Goal: Information Seeking & Learning: Learn about a topic

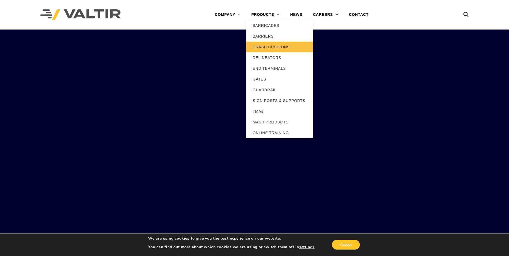
click at [275, 47] on link "CRASH CUSHIONS" at bounding box center [279, 47] width 67 height 11
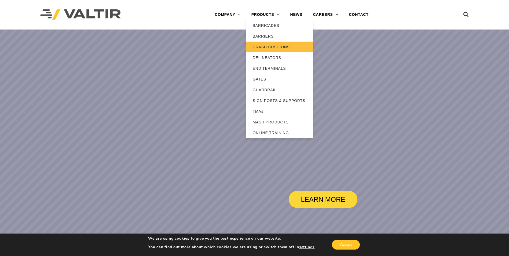
click at [274, 47] on link "CRASH CUSHIONS" at bounding box center [279, 47] width 67 height 11
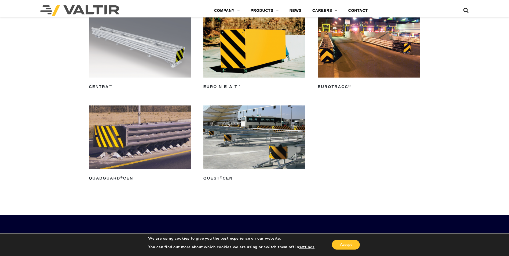
scroll to position [1743, 0]
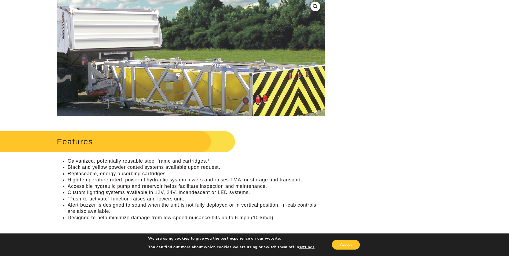
scroll to position [80, 0]
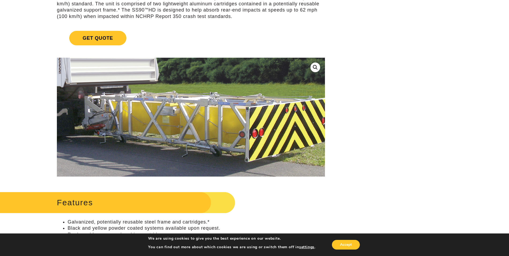
click at [197, 115] on img at bounding box center [190, 119] width 310 height 184
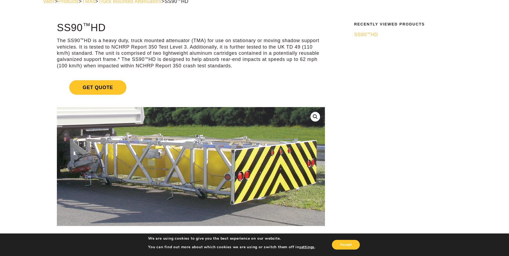
scroll to position [0, 0]
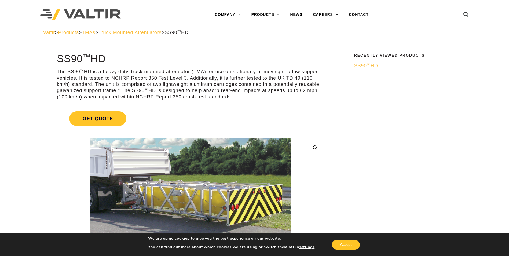
drag, startPoint x: 113, startPoint y: 71, endPoint x: 106, endPoint y: 71, distance: 6.7
click at [113, 71] on p "The SS90 ™ HD is a heavy duty, truck mounted attenuator (TMA) for use on statio…" at bounding box center [191, 84] width 268 height 31
drag, startPoint x: 100, startPoint y: 70, endPoint x: 294, endPoint y: 97, distance: 196.0
click at [294, 97] on p "The SS90 ™ HD is a heavy duty, truck mounted attenuator (TMA) for use on statio…" at bounding box center [191, 84] width 268 height 31
drag, startPoint x: 294, startPoint y: 97, endPoint x: 292, endPoint y: 98, distance: 2.8
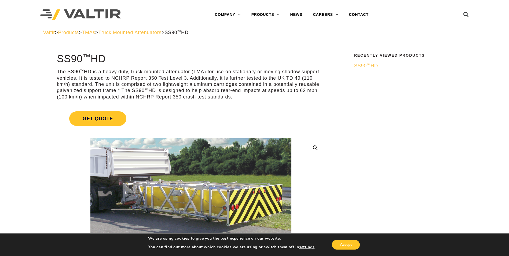
click at [292, 98] on p "The SS90 ™ HD is a heavy duty, truck mounted attenuator (TMA) for use on statio…" at bounding box center [191, 84] width 268 height 31
drag, startPoint x: 290, startPoint y: 98, endPoint x: 56, endPoint y: 72, distance: 235.8
copy p "The SS90 ™ HD is a heavy duty, truck mounted attenuator (TMA) for use on statio…"
click at [270, 59] on h1 "SS90 ™ HD" at bounding box center [191, 58] width 268 height 11
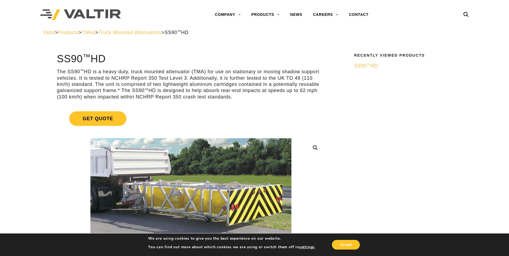
click at [203, 87] on p "The SS90 ™ HD is a heavy duty, truck mounted attenuator (TMA) for use on statio…" at bounding box center [191, 84] width 268 height 31
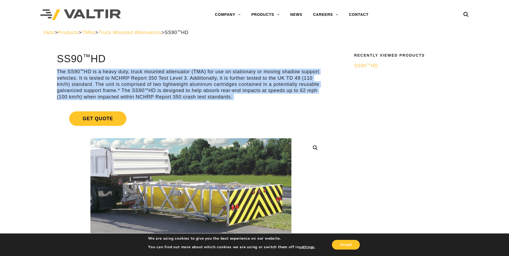
click at [203, 87] on p "The SS90 ™ HD is a heavy duty, truck mounted attenuator (TMA) for use on statio…" at bounding box center [191, 84] width 268 height 31
click at [153, 110] on link "Get Quote" at bounding box center [191, 118] width 268 height 27
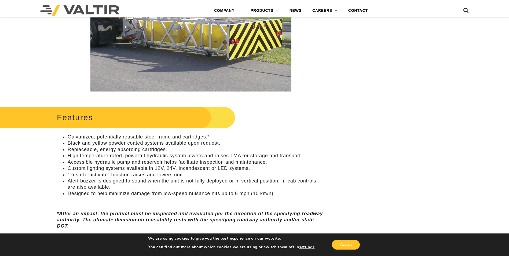
scroll to position [188, 0]
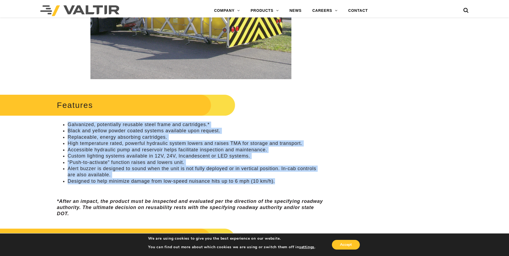
drag, startPoint x: 68, startPoint y: 126, endPoint x: 287, endPoint y: 183, distance: 226.9
click at [287, 183] on ul "Galvanized, potentially reusable steel frame and cartridges.* Black and yellow …" at bounding box center [191, 152] width 268 height 63
copy ul "Galvanized, potentially reusable steel frame and cartridges.* Black and yellow …"
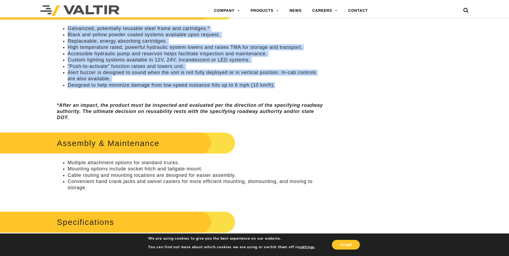
scroll to position [268, 0]
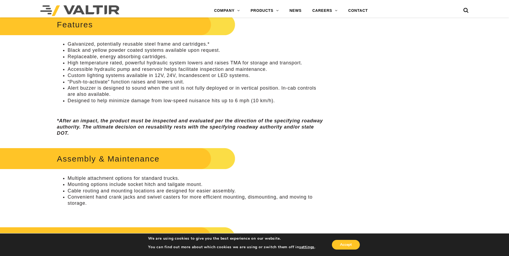
click at [257, 116] on div "Features Galvanized, potentially reusable steel frame and cartridges.* Black an…" at bounding box center [191, 74] width 268 height 124
drag, startPoint x: 167, startPoint y: 101, endPoint x: 288, endPoint y: 98, distance: 121.0
click at [288, 98] on li "Designed to help minimize damage from low-speed nuisance hits up to 6 mph (10 k…" at bounding box center [196, 101] width 257 height 6
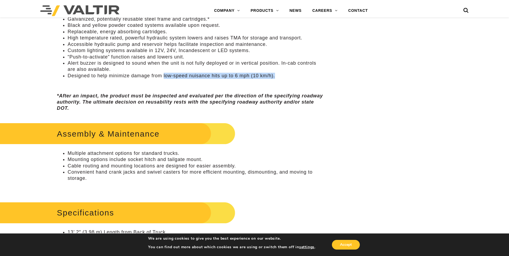
scroll to position [322, 0]
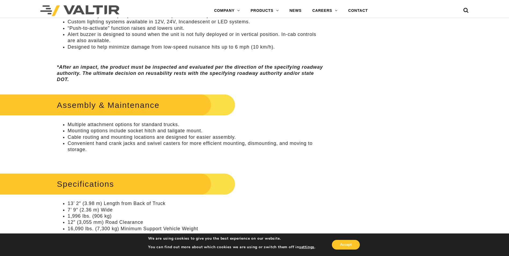
click at [104, 132] on li "Mounting options include socket hitch and tailgate mount." at bounding box center [196, 131] width 257 height 6
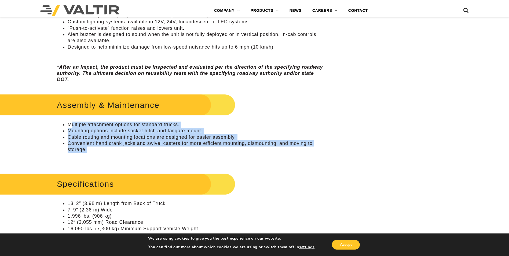
drag, startPoint x: 115, startPoint y: 122, endPoint x: 216, endPoint y: 150, distance: 104.8
click at [216, 150] on ul "Multiple attachment options for standard trucks. Mounting options include socke…" at bounding box center [191, 136] width 268 height 31
click at [140, 148] on li "Convenient hand crank jacks and swivel casters for more efficient mounting, dis…" at bounding box center [196, 146] width 257 height 13
drag, startPoint x: 77, startPoint y: 126, endPoint x: 327, endPoint y: 147, distance: 250.9
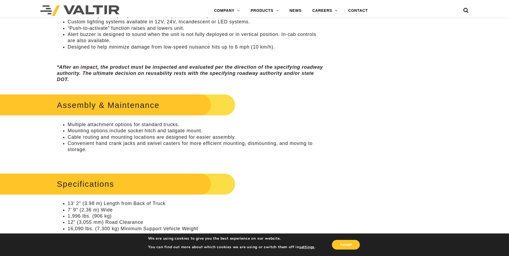
drag, startPoint x: 327, startPoint y: 147, endPoint x: 316, endPoint y: 164, distance: 19.8
click at [310, 157] on p at bounding box center [191, 159] width 268 height 6
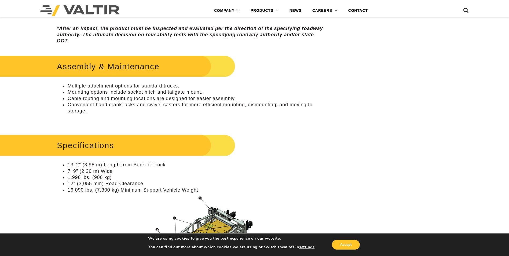
scroll to position [402, 0]
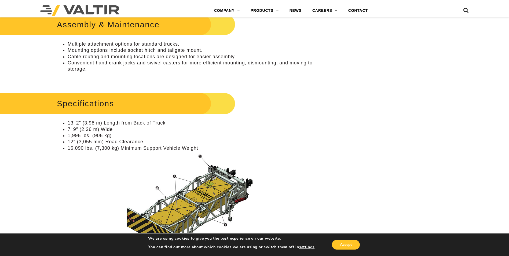
click at [101, 127] on li "7’ 9″ (2.36 m) Wide" at bounding box center [196, 129] width 257 height 6
drag, startPoint x: 70, startPoint y: 126, endPoint x: 170, endPoint y: 125, distance: 100.0
click at [170, 125] on ul "13’ 2″ (3.98 m) Length from Back of Truck 7’ 9″ (2.36 m) Wide 1,996 lbs. (906 k…" at bounding box center [191, 135] width 268 height 31
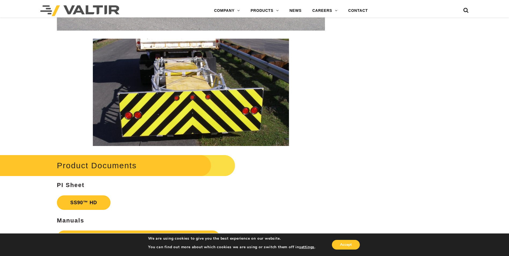
scroll to position [778, 0]
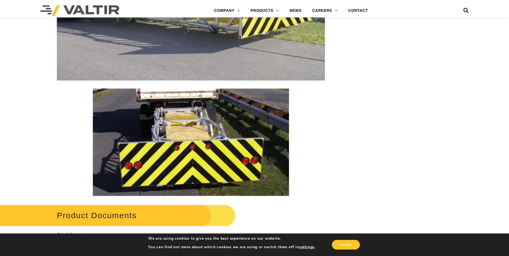
drag, startPoint x: 169, startPoint y: 123, endPoint x: 338, endPoint y: 128, distance: 169.8
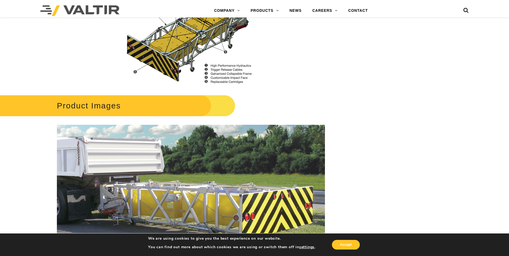
scroll to position [510, 0]
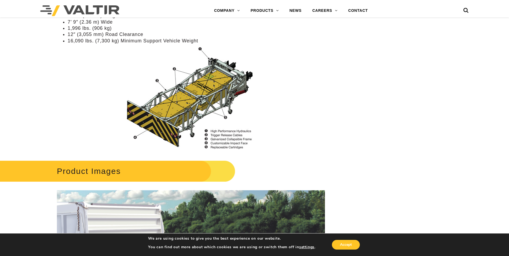
click at [197, 87] on img at bounding box center [190, 98] width 193 height 102
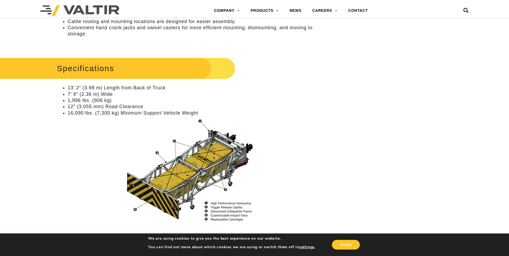
scroll to position [429, 0]
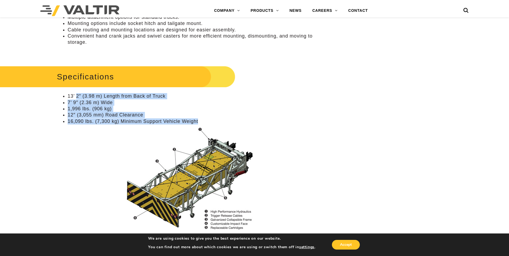
drag, startPoint x: 81, startPoint y: 98, endPoint x: 216, endPoint y: 121, distance: 137.0
click at [216, 121] on ul "13’ 2″ (3.98 m) Length from Back of Truck 7’ 9″ (2.36 m) Wide 1,996 lbs. (906 k…" at bounding box center [191, 108] width 268 height 31
drag, startPoint x: 216, startPoint y: 121, endPoint x: 208, endPoint y: 121, distance: 7.5
click at [208, 121] on li "16,090 lbs. (7,300 kg) Minimum Support Vehicle Weight" at bounding box center [196, 121] width 257 height 6
drag, startPoint x: 205, startPoint y: 121, endPoint x: 66, endPoint y: 97, distance: 140.9
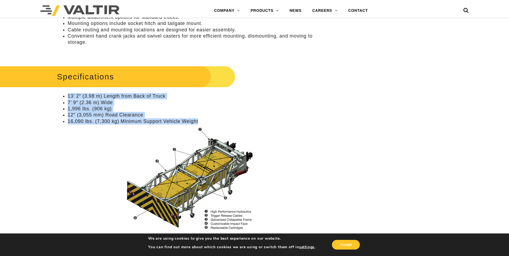
click at [66, 97] on ul "13’ 2″ (3.98 m) Length from Back of Truck 7’ 9″ (2.36 m) Wide 1,996 lbs. (906 k…" at bounding box center [191, 108] width 268 height 31
drag, startPoint x: 66, startPoint y: 97, endPoint x: 135, endPoint y: 106, distance: 69.3
click at [135, 106] on li "1,996 lbs. (906 kg)" at bounding box center [196, 109] width 257 height 6
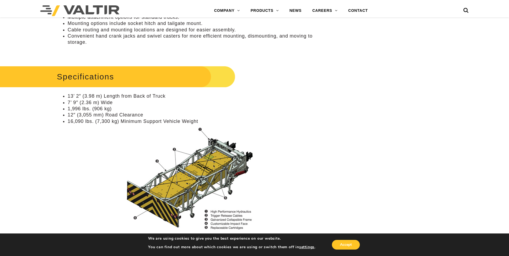
click at [136, 112] on li "12″ (3,055 mm) Road Clearance" at bounding box center [196, 115] width 257 height 6
click at [150, 116] on li "12″ (3,055 mm) Road Clearance" at bounding box center [196, 115] width 257 height 6
drag, startPoint x: 173, startPoint y: 122, endPoint x: 190, endPoint y: 122, distance: 16.4
click at [174, 122] on li "16,090 lbs. (7,300 kg) Minimum Support Vehicle Weight" at bounding box center [196, 121] width 257 height 6
click at [190, 122] on li "16,090 lbs. (7,300 kg) Minimum Support Vehicle Weight" at bounding box center [196, 121] width 257 height 6
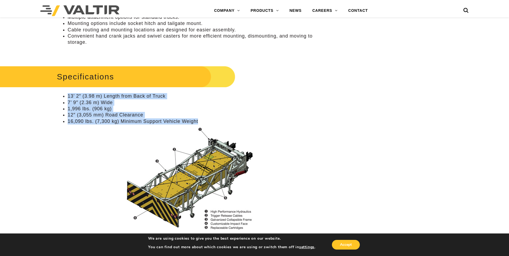
drag, startPoint x: 204, startPoint y: 123, endPoint x: 63, endPoint y: 98, distance: 143.0
click at [63, 98] on ul "13’ 2″ (3.98 m) Length from Back of Truck 7’ 9″ (2.36 m) Wide 1,996 lbs. (906 k…" at bounding box center [191, 108] width 268 height 31
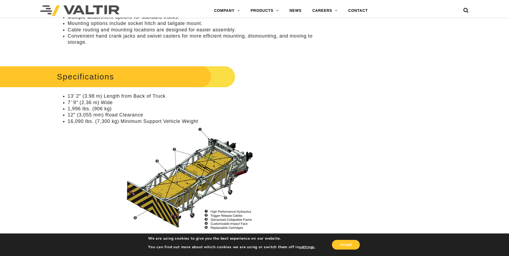
drag, startPoint x: 63, startPoint y: 98, endPoint x: 85, endPoint y: 141, distance: 48.5
click at [85, 141] on p at bounding box center [191, 178] width 268 height 102
click at [99, 147] on img at bounding box center [190, 178] width 193 height 102
click at [225, 104] on li "7’ 9″ (2.36 m) Wide" at bounding box center [196, 102] width 257 height 6
click at [234, 119] on li "16,090 lbs. (7,300 kg) Minimum Support Vehicle Weight" at bounding box center [196, 121] width 257 height 6
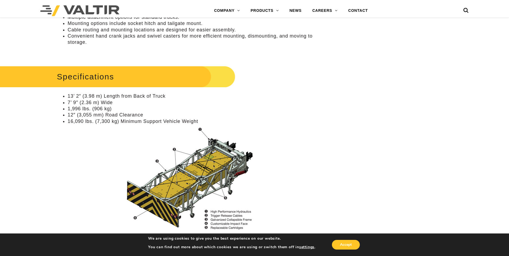
click at [209, 122] on li "16,090 lbs. (7,300 kg) Minimum Support Vehicle Weight" at bounding box center [196, 121] width 257 height 6
drag, startPoint x: 202, startPoint y: 122, endPoint x: 66, endPoint y: 123, distance: 136.0
click at [66, 123] on ul "13’ 2″ (3.98 m) Length from Back of Truck 7’ 9″ (2.36 m) Wide 1,996 lbs. (906 k…" at bounding box center [191, 108] width 268 height 31
drag, startPoint x: 66, startPoint y: 123, endPoint x: 95, endPoint y: 145, distance: 36.6
click at [94, 145] on p at bounding box center [191, 178] width 268 height 102
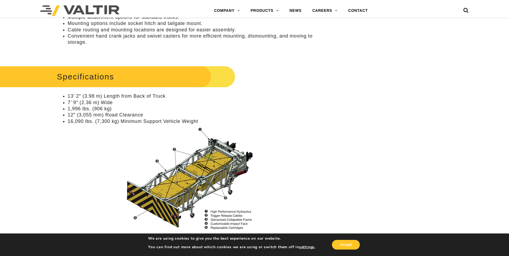
drag, startPoint x: 101, startPoint y: 146, endPoint x: 145, endPoint y: 126, distance: 48.0
click at [102, 146] on img at bounding box center [190, 178] width 193 height 102
click at [157, 117] on li "12″ (3,055 mm) Road Clearance" at bounding box center [196, 115] width 257 height 6
click at [147, 142] on img at bounding box center [190, 178] width 193 height 102
click at [151, 113] on li "12″ (3,055 mm) Road Clearance" at bounding box center [196, 115] width 257 height 6
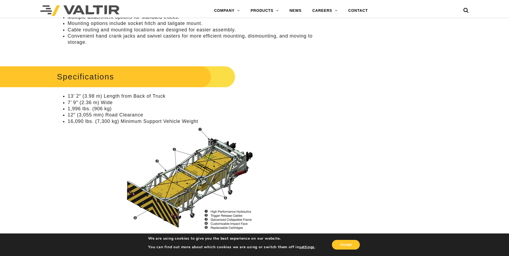
drag, startPoint x: 148, startPoint y: 139, endPoint x: 231, endPoint y: 97, distance: 92.5
click at [148, 139] on img at bounding box center [190, 178] width 193 height 102
drag, startPoint x: 303, startPoint y: 90, endPoint x: 307, endPoint y: 93, distance: 5.4
click at [306, 92] on div "Specifications 13’ 2″ (3.98 m) Length from Back of Truck 7’ 9″ (2.36 m) Wide 1,…" at bounding box center [191, 146] width 268 height 165
drag, startPoint x: 318, startPoint y: 131, endPoint x: 482, endPoint y: 6, distance: 205.7
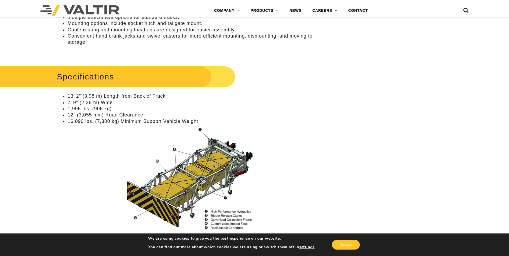
click at [319, 127] on p at bounding box center [191, 178] width 268 height 102
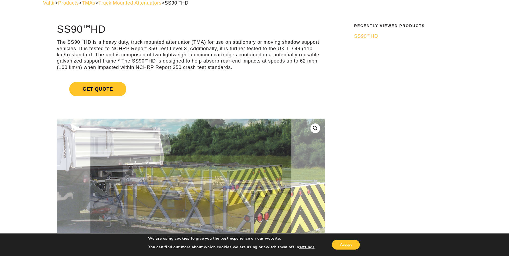
scroll to position [0, 0]
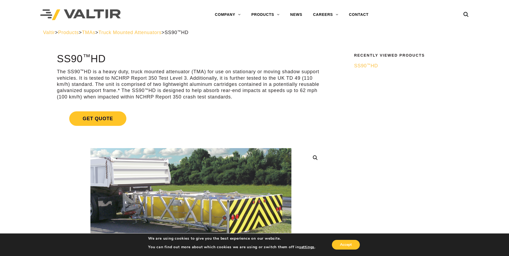
click at [155, 33] on span "Truck Mounted Attenuators" at bounding box center [129, 32] width 63 height 5
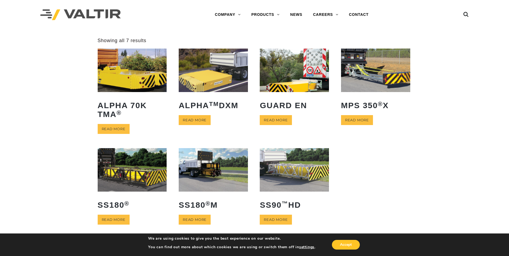
click at [402, 170] on ul "ALPHA 70K TMA ® Read more ALPHA TM DXM Read more GUARD EN Read more MPS 350 ® X…" at bounding box center [255, 144] width 314 height 190
click at [400, 183] on ul "ALPHA 70K TMA ® Read more ALPHA TM DXM Read more GUARD EN Read more MPS 350 ® X…" at bounding box center [255, 144] width 314 height 190
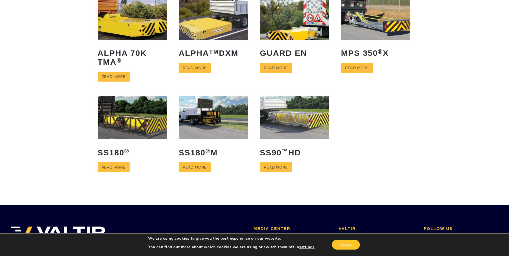
scroll to position [54, 0]
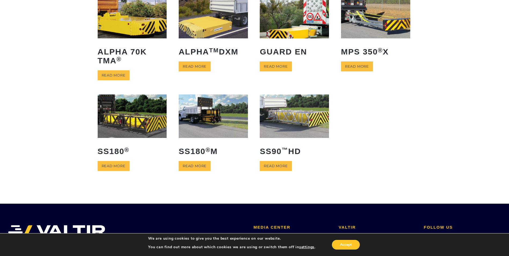
click at [328, 95] on img at bounding box center [294, 115] width 69 height 43
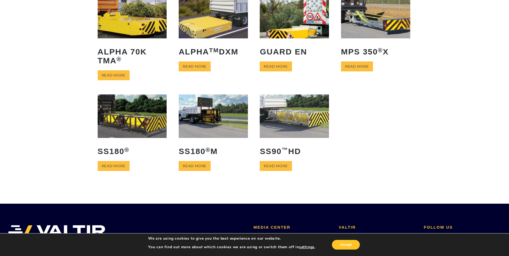
click at [328, 95] on img at bounding box center [294, 115] width 69 height 43
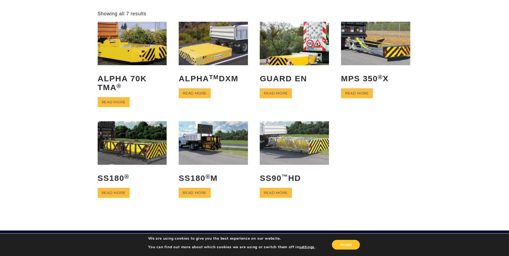
click at [123, 55] on img at bounding box center [132, 43] width 69 height 43
click at [123, 43] on img at bounding box center [132, 43] width 69 height 43
click at [115, 101] on link "Read more" at bounding box center [114, 102] width 32 height 10
click at [344, 245] on button "Accept" at bounding box center [346, 245] width 28 height 10
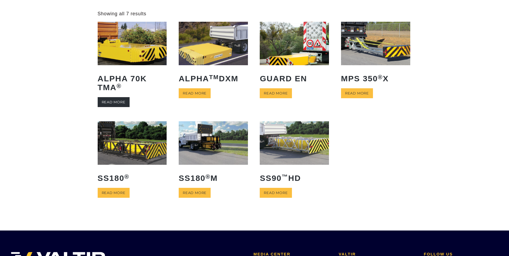
click at [117, 101] on link "Read more" at bounding box center [114, 102] width 32 height 10
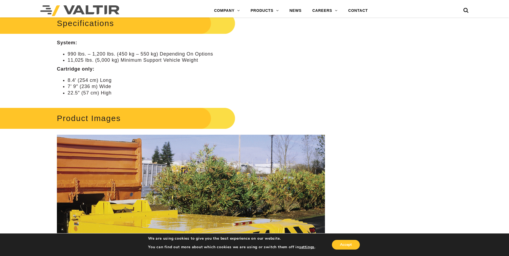
scroll to position [446, 0]
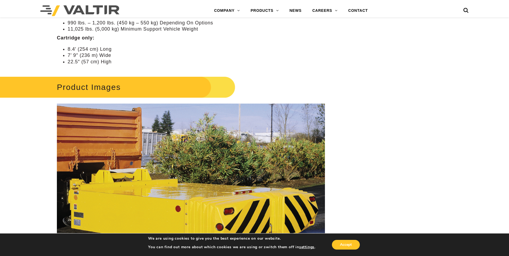
click at [398, 52] on div "**********" at bounding box center [254, 99] width 509 height 984
click at [412, 60] on div "**********" at bounding box center [254, 99] width 509 height 984
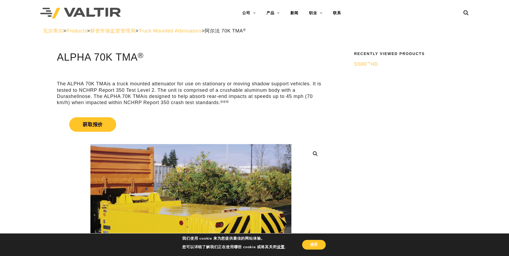
scroll to position [0, 0]
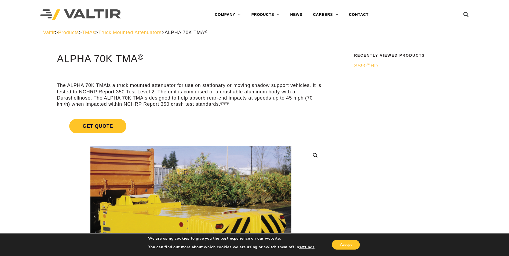
drag, startPoint x: 133, startPoint y: 60, endPoint x: 57, endPoint y: 63, distance: 75.5
click at [57, 63] on font "ALPHA 70K TMA" at bounding box center [97, 58] width 81 height 11
drag, startPoint x: 127, startPoint y: 68, endPoint x: 129, endPoint y: 67, distance: 2.8
drag, startPoint x: 133, startPoint y: 62, endPoint x: 55, endPoint y: 62, distance: 78.6
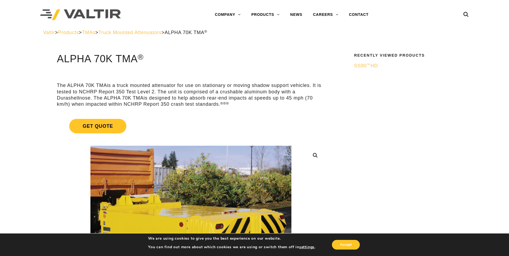
drag, startPoint x: 55, startPoint y: 62, endPoint x: 187, endPoint y: 72, distance: 132.4
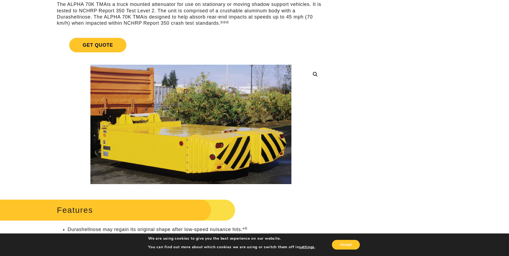
scroll to position [80, 0]
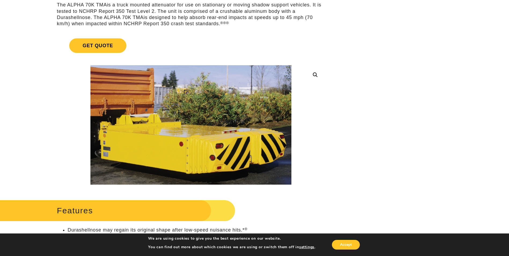
click at [191, 91] on img at bounding box center [190, 125] width 201 height 120
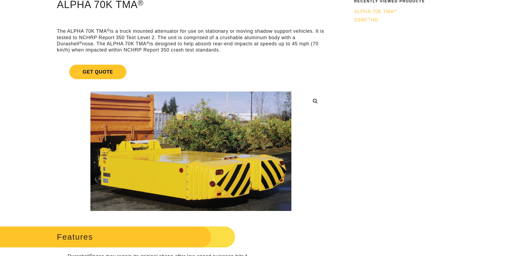
scroll to position [54, 0]
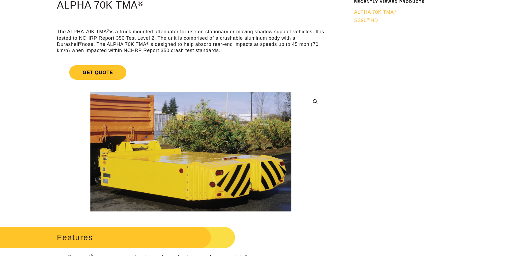
drag, startPoint x: 174, startPoint y: 112, endPoint x: 416, endPoint y: 144, distance: 244.3
drag, startPoint x: 415, startPoint y: 150, endPoint x: 358, endPoint y: 80, distance: 89.6
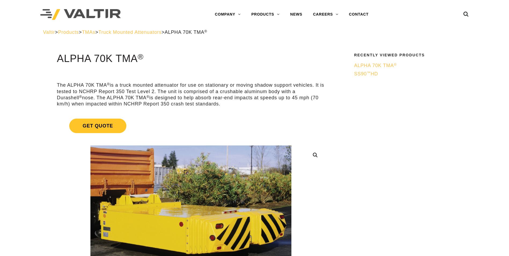
scroll to position [0, 0]
drag, startPoint x: 42, startPoint y: 32, endPoint x: 56, endPoint y: 34, distance: 14.0
click at [56, 34] on div "Valtir > Products > TMAs > Truck Mounted Attenuators > ALPHA 70K TMA ®" at bounding box center [254, 36] width 431 height 14
copy span "Valtir"
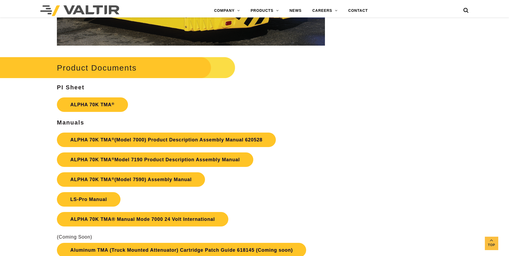
scroll to position [661, 0]
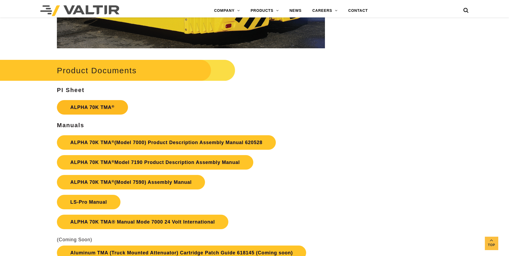
click at [105, 106] on link "ALPHA 70K TMA ®" at bounding box center [92, 107] width 71 height 14
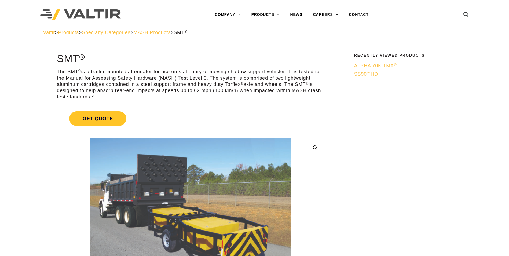
drag, startPoint x: 55, startPoint y: 57, endPoint x: 75, endPoint y: 59, distance: 20.2
copy h1 "SMT"
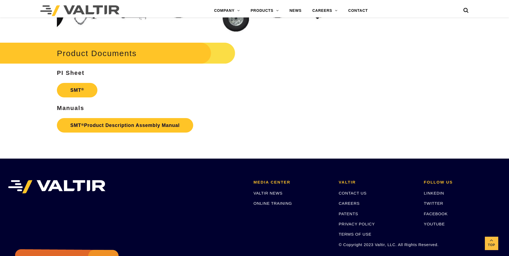
scroll to position [1565, 0]
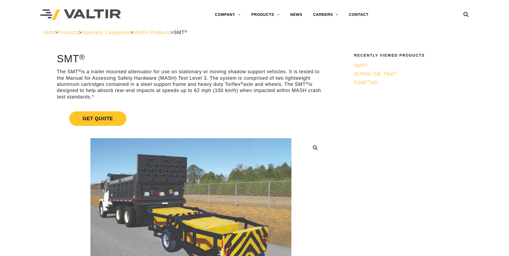
click at [164, 32] on span "MASH Products" at bounding box center [152, 32] width 37 height 5
click at [76, 32] on span "Products" at bounding box center [68, 32] width 21 height 5
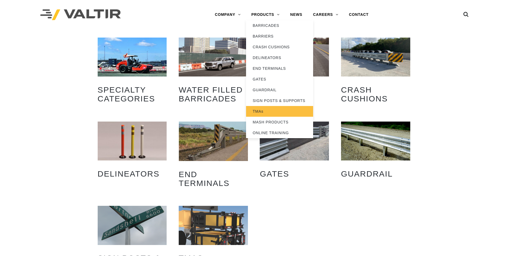
click at [259, 112] on link "TMAs" at bounding box center [279, 111] width 67 height 11
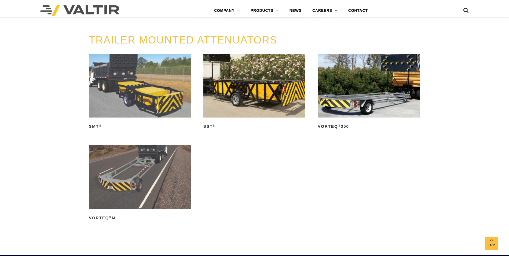
scroll to position [590, 0]
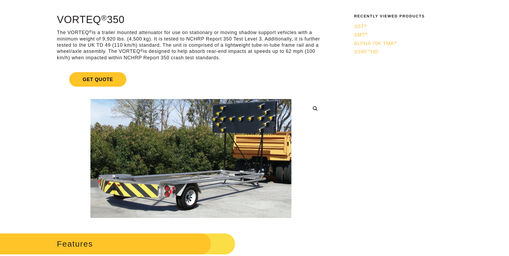
scroll to position [27, 0]
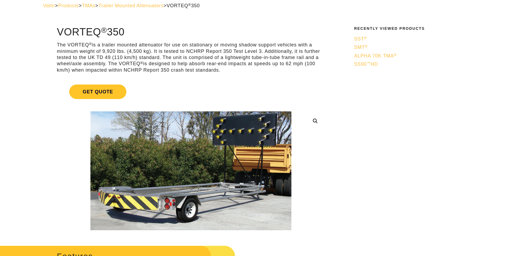
drag, startPoint x: 96, startPoint y: 46, endPoint x: 313, endPoint y: 69, distance: 218.3
click at [313, 69] on p "The VORTEQ ® is a trailer mounted attenuator for use on stationary or moving sh…" at bounding box center [191, 57] width 268 height 31
click at [191, 51] on p "The VORTEQ ® is a trailer mounted attenuator for use on stationary or moving sh…" at bounding box center [191, 57] width 268 height 31
drag, startPoint x: 156, startPoint y: 52, endPoint x: 249, endPoint y: 68, distance: 95.1
click at [249, 68] on p "The VORTEQ ® is a trailer mounted attenuator for use on stationary or moving sh…" at bounding box center [191, 57] width 268 height 31
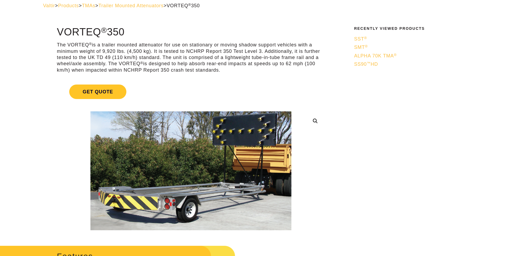
drag, startPoint x: 249, startPoint y: 68, endPoint x: 250, endPoint y: 74, distance: 5.6
click at [252, 73] on p "The VORTEQ ® is a trailer mounted attenuator for use on stationary or moving sh…" at bounding box center [191, 57] width 268 height 31
drag, startPoint x: 255, startPoint y: 70, endPoint x: 44, endPoint y: 46, distance: 211.9
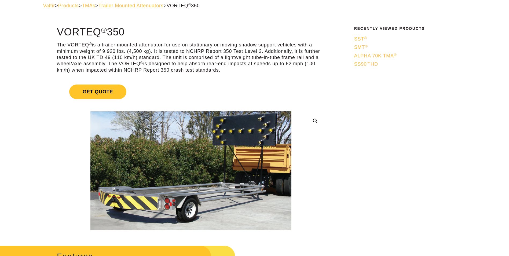
drag, startPoint x: 56, startPoint y: 31, endPoint x: 98, endPoint y: 31, distance: 41.8
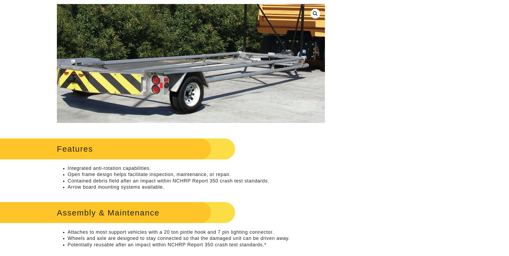
scroll to position [0, 0]
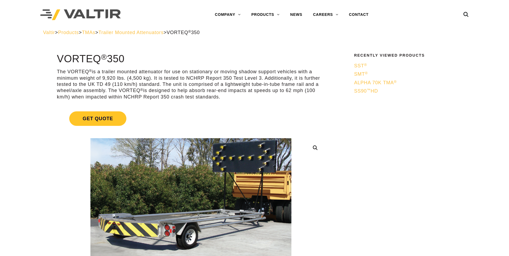
click at [196, 88] on p "The VORTEQ ® is a trailer mounted attenuator for use on stationary or moving sh…" at bounding box center [191, 84] width 268 height 31
drag, startPoint x: 188, startPoint y: 69, endPoint x: 251, endPoint y: 97, distance: 68.8
click at [251, 97] on p "The VORTEQ ® is a trailer mounted attenuator for use on stationary or moving sh…" at bounding box center [191, 84] width 268 height 31
drag, startPoint x: 251, startPoint y: 97, endPoint x: 250, endPoint y: 100, distance: 3.1
click at [250, 100] on p "The VORTEQ ® is a trailer mounted attenuator for use on stationary or moving sh…" at bounding box center [191, 84] width 268 height 31
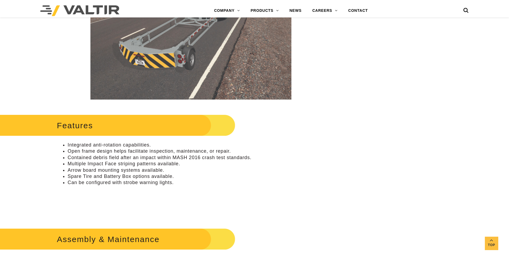
scroll to position [161, 0]
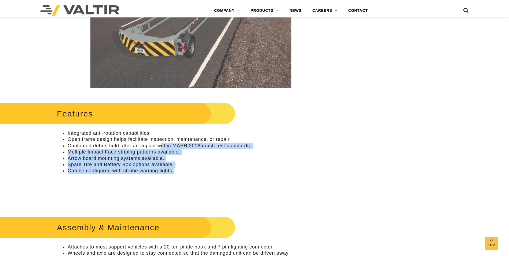
drag, startPoint x: 164, startPoint y: 147, endPoint x: 236, endPoint y: 172, distance: 76.8
click at [236, 172] on ul "Integrated anti-rotation capabilities. Open frame design helps facilitate inspe…" at bounding box center [191, 152] width 268 height 44
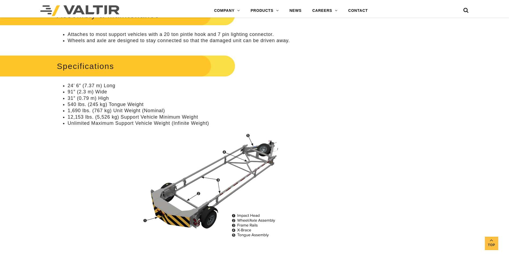
scroll to position [375, 0]
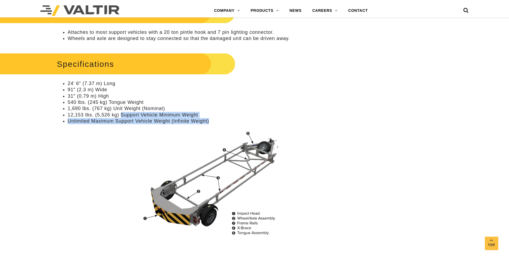
drag, startPoint x: 121, startPoint y: 116, endPoint x: 224, endPoint y: 121, distance: 102.3
click at [224, 121] on ul "24’ 6″ (7.37 m) Long 91″ (2.3 m) Wide 31″ (0.79 m) High 540 lbs. (245 kg) Tongu…" at bounding box center [191, 102] width 268 height 44
drag, startPoint x: 224, startPoint y: 121, endPoint x: 187, endPoint y: 120, distance: 37.0
click at [187, 120] on li "Unlimited Maximum Support Vehicle Weight (Infinite Weight)" at bounding box center [196, 121] width 257 height 6
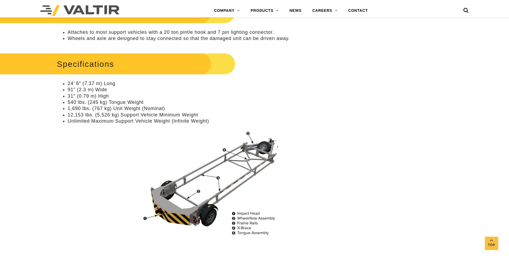
click at [135, 118] on li "Unlimited Maximum Support Vehicle Weight (Infinite Weight)" at bounding box center [196, 121] width 257 height 6
drag, startPoint x: 216, startPoint y: 122, endPoint x: 68, endPoint y: 123, distance: 147.5
click at [68, 123] on li "Unlimited Maximum Support Vehicle Weight (Infinite Weight)" at bounding box center [196, 121] width 257 height 6
drag, startPoint x: 68, startPoint y: 123, endPoint x: 136, endPoint y: 132, distance: 68.8
click at [136, 132] on img at bounding box center [190, 185] width 201 height 116
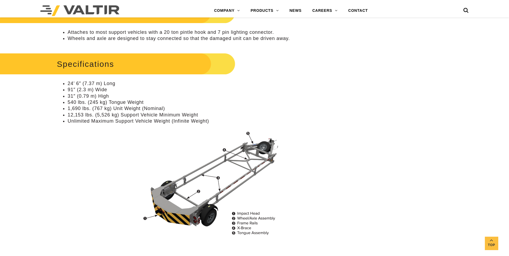
click at [114, 126] on div "Specifications 24’ 6″ (7.37 m) Long 91″ (2.3 m) Wide 31″ (0.79 m) High 540 lbs.…" at bounding box center [191, 152] width 268 height 203
click at [117, 122] on li "Unlimited Maximum Support Vehicle Weight (Infinite Weight)" at bounding box center [196, 121] width 257 height 6
click at [134, 120] on li "Unlimited Maximum Support Vehicle Weight (Infinite Weight)" at bounding box center [196, 121] width 257 height 6
drag, startPoint x: 140, startPoint y: 120, endPoint x: 171, endPoint y: 120, distance: 30.6
click at [141, 120] on li "Unlimited Maximum Support Vehicle Weight (Infinite Weight)" at bounding box center [196, 121] width 257 height 6
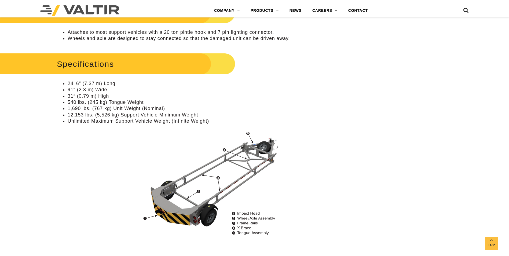
drag, startPoint x: 171, startPoint y: 120, endPoint x: 179, endPoint y: 119, distance: 8.4
click at [171, 120] on li "Unlimited Maximum Support Vehicle Weight (Infinite Weight)" at bounding box center [196, 121] width 257 height 6
click at [179, 119] on li "Unlimited Maximum Support Vehicle Weight (Infinite Weight)" at bounding box center [196, 121] width 257 height 6
drag, startPoint x: 201, startPoint y: 118, endPoint x: 223, endPoint y: 118, distance: 21.7
click at [201, 118] on li "Unlimited Maximum Support Vehicle Weight (Infinite Weight)" at bounding box center [196, 121] width 257 height 6
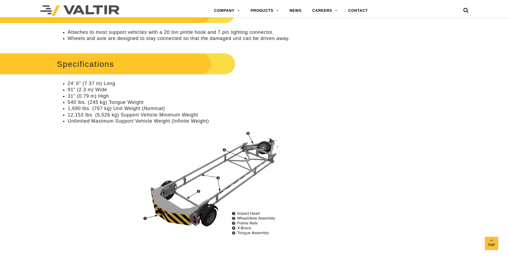
click at [223, 118] on li "Unlimited Maximum Support Vehicle Weight (Infinite Weight)" at bounding box center [196, 121] width 257 height 6
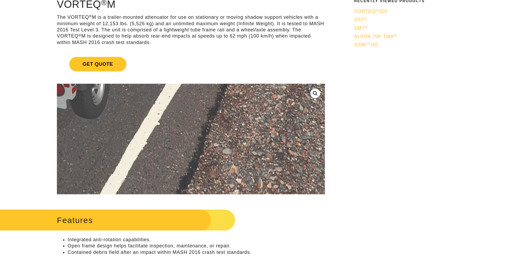
scroll to position [0, 0]
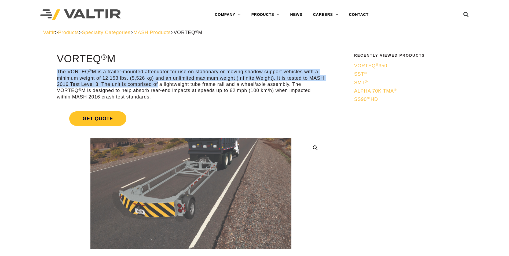
drag, startPoint x: 57, startPoint y: 73, endPoint x: 174, endPoint y: 84, distance: 118.2
click at [174, 84] on p "The VORTEQ ® M is a trailer-mounted attenuator for use on stationary or moving …" at bounding box center [191, 84] width 268 height 31
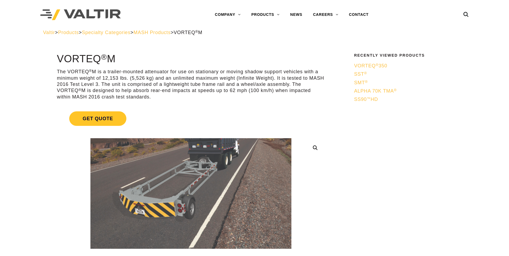
click at [178, 85] on p "The VORTEQ ® M is a trailer-mounted attenuator for use on stationary or moving …" at bounding box center [191, 84] width 268 height 31
drag, startPoint x: 139, startPoint y: 84, endPoint x: 167, endPoint y: 84, distance: 27.6
click at [167, 84] on p "The VORTEQ ® M is a trailer-mounted attenuator for use on stationary or moving …" at bounding box center [191, 84] width 268 height 31
drag, startPoint x: 167, startPoint y: 84, endPoint x: 109, endPoint y: 80, distance: 57.7
click at [109, 80] on p "The VORTEQ ® M is a trailer-mounted attenuator for use on stationary or moving …" at bounding box center [191, 84] width 268 height 31
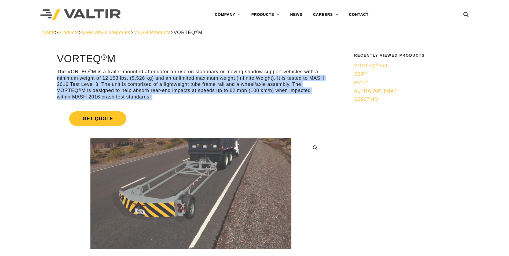
drag, startPoint x: 51, startPoint y: 80, endPoint x: 205, endPoint y: 102, distance: 154.9
drag, startPoint x: 205, startPoint y: 102, endPoint x: 196, endPoint y: 102, distance: 8.9
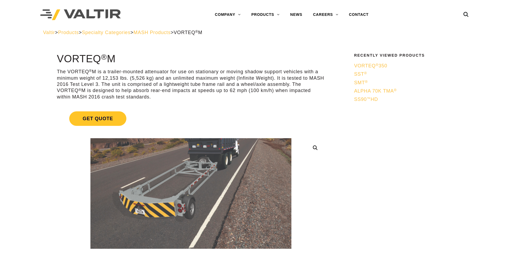
click at [200, 107] on link "Get Quote" at bounding box center [191, 118] width 268 height 27
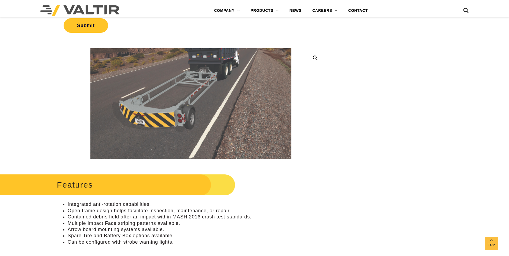
scroll to position [215, 0]
